Goal: Task Accomplishment & Management: Manage account settings

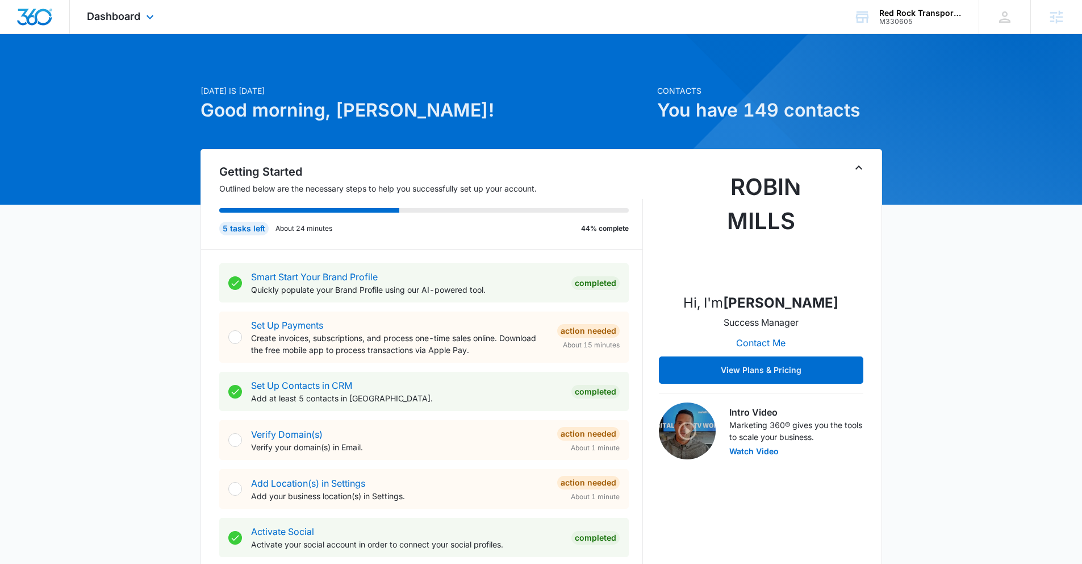
click at [120, 19] on span "Dashboard" at bounding box center [113, 16] width 53 height 12
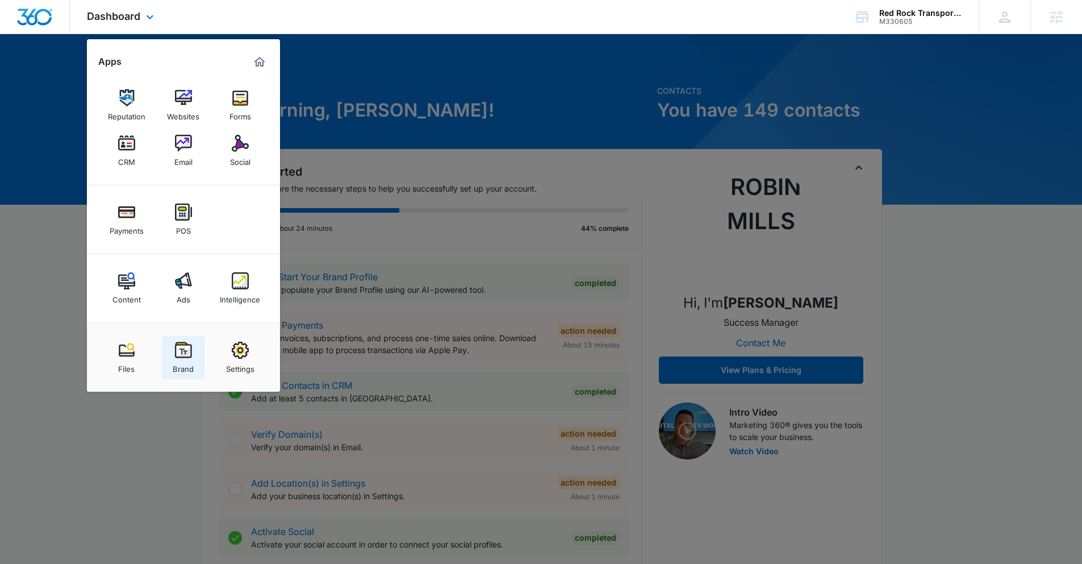
click at [182, 351] on img at bounding box center [183, 349] width 17 height 17
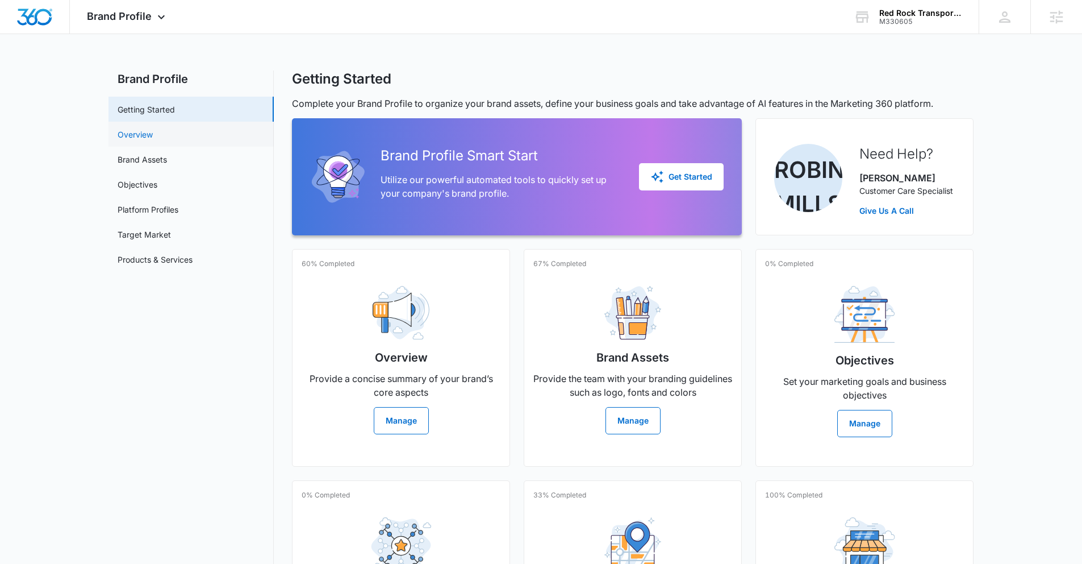
click at [147, 134] on link "Overview" at bounding box center [135, 134] width 35 height 12
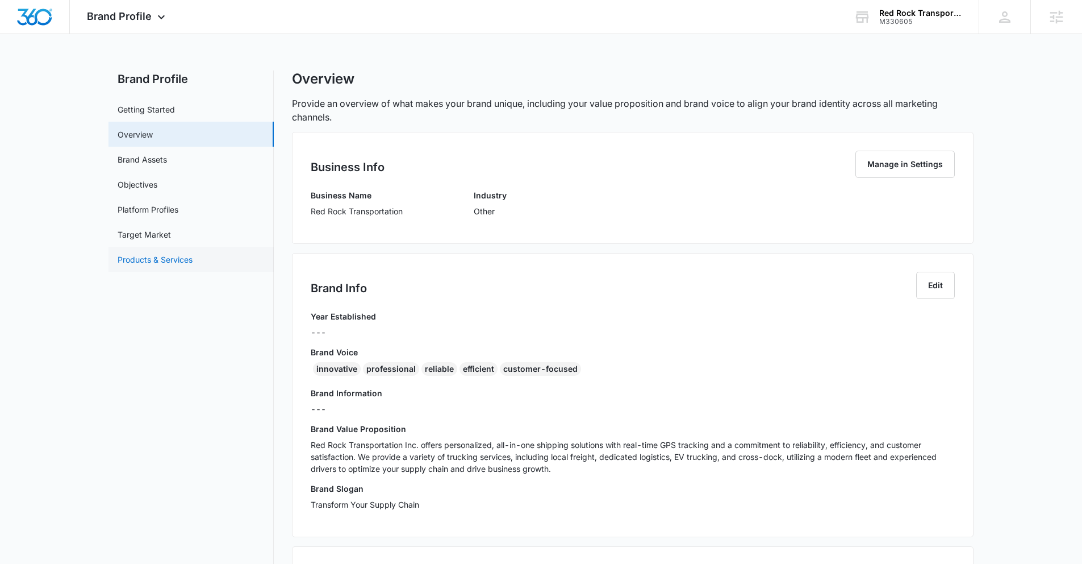
click at [149, 257] on link "Products & Services" at bounding box center [155, 259] width 75 height 12
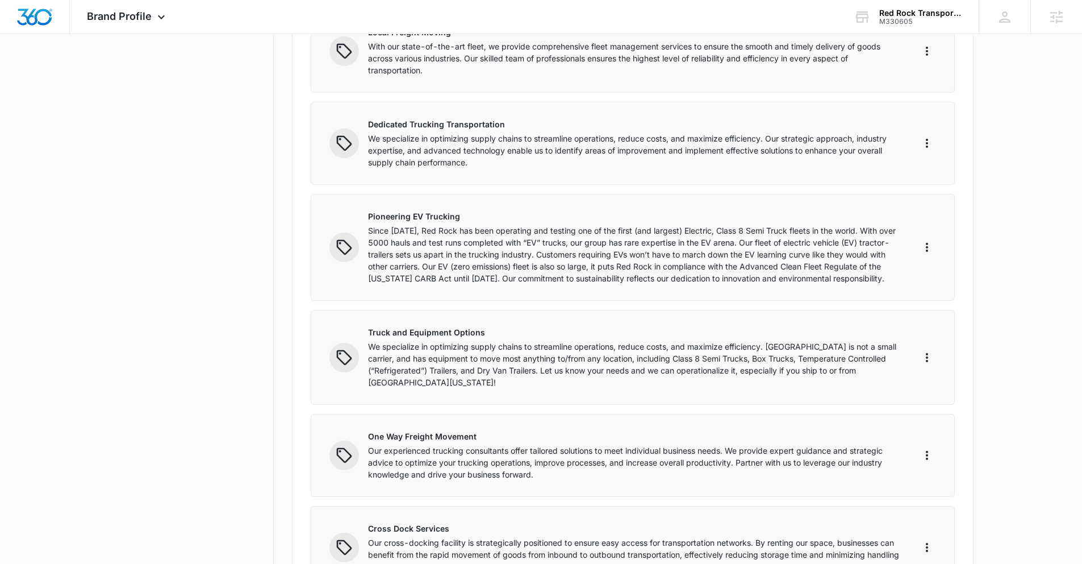
scroll to position [1068, 0]
